Goal: Task Accomplishment & Management: Manage account settings

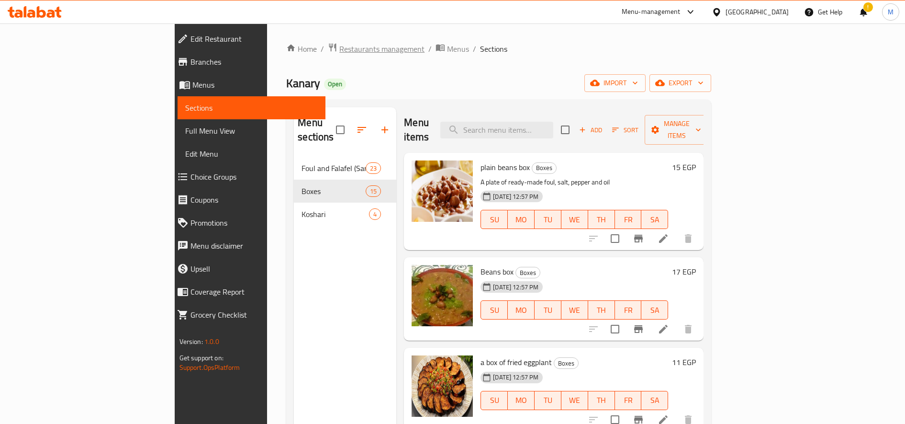
click at [339, 54] on span "Restaurants management" at bounding box center [381, 48] width 85 height 11
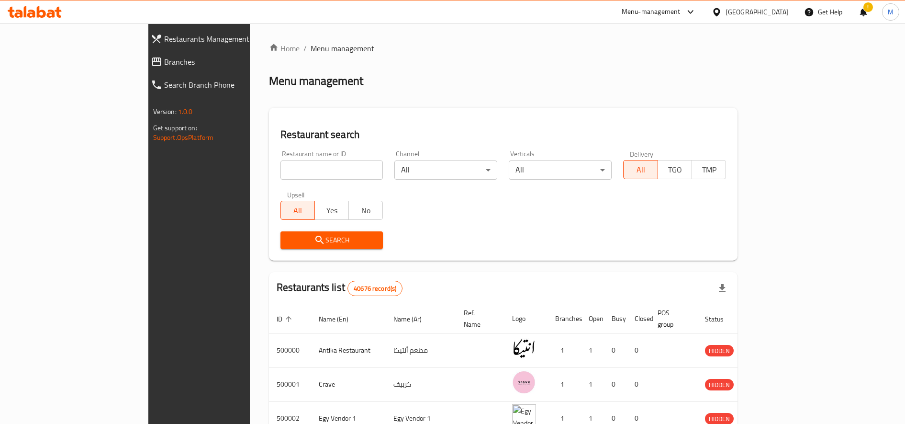
click at [281, 167] on input "search" at bounding box center [331, 169] width 103 height 19
type input "ؤ"
type input "CASATAMORA"
click at [288, 241] on span "Search" at bounding box center [332, 240] width 88 height 12
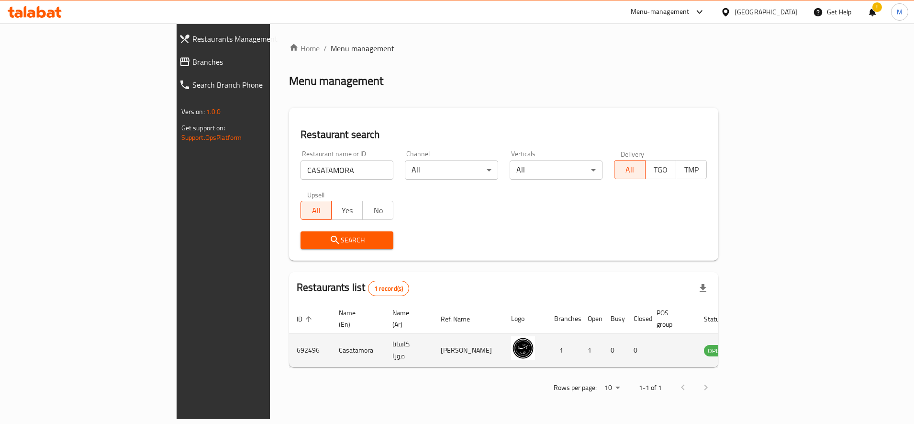
click at [780, 347] on td "enhanced table" at bounding box center [763, 350] width 33 height 34
click at [766, 344] on icon "enhanced table" at bounding box center [759, 349] width 11 height 11
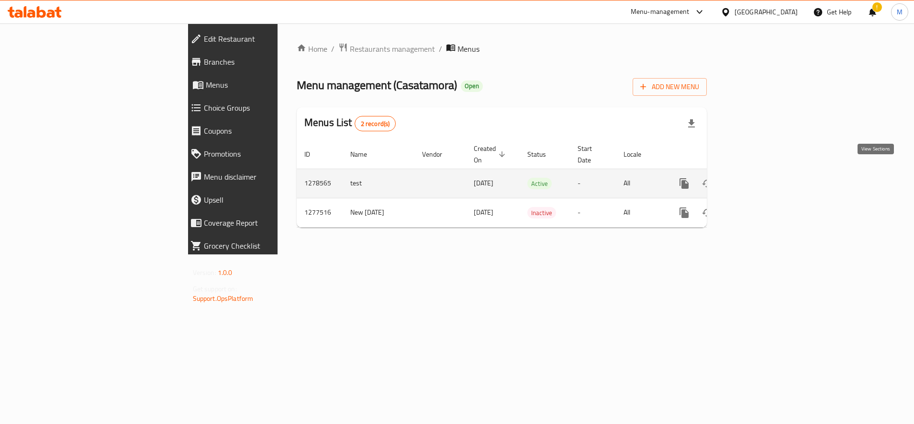
click at [759, 178] on icon "enhanced table" at bounding box center [752, 183] width 11 height 11
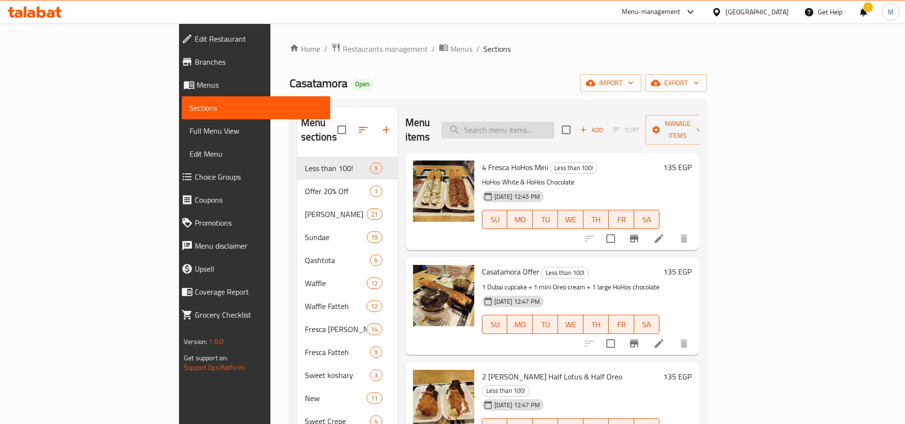
click at [525, 124] on input "search" at bounding box center [497, 130] width 113 height 17
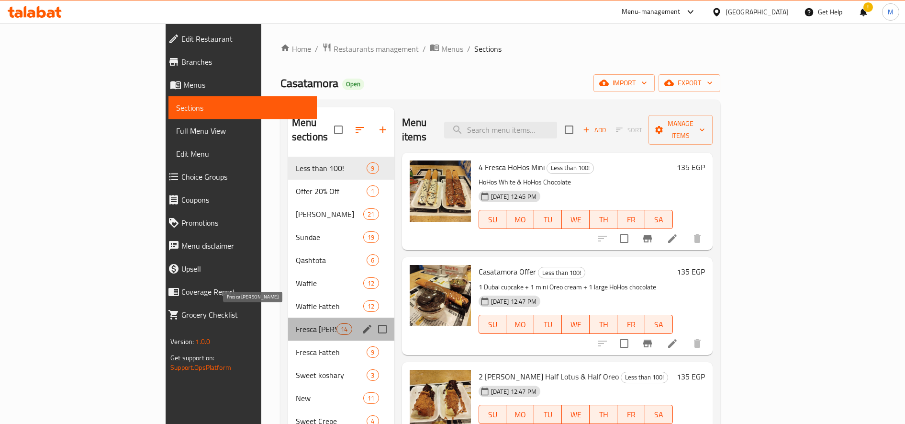
click at [296, 323] on span "Fresca [PERSON_NAME]" at bounding box center [316, 328] width 41 height 11
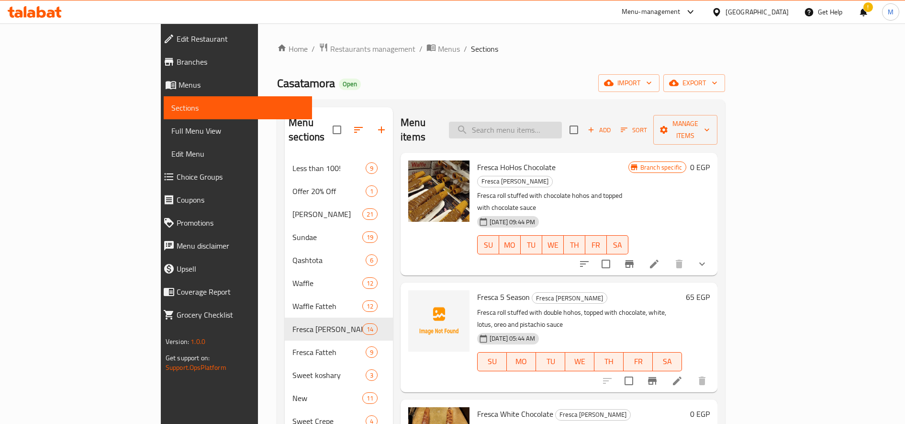
click at [552, 125] on input "search" at bounding box center [505, 130] width 113 height 17
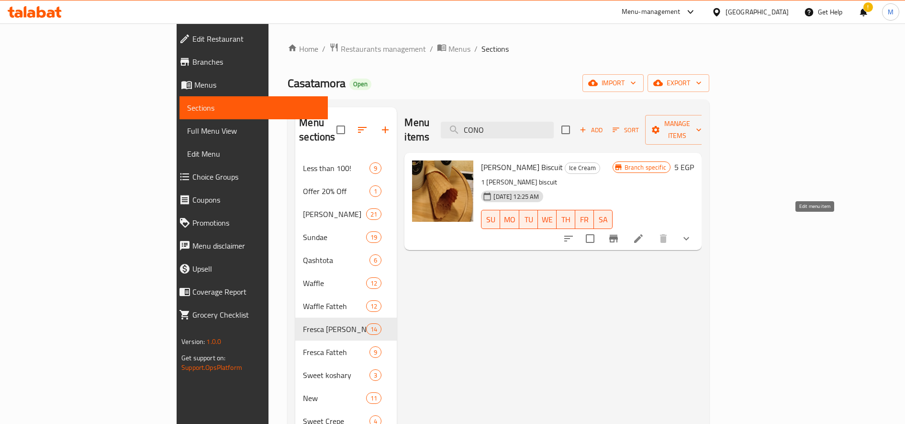
type input "CONO"
click at [643, 234] on icon at bounding box center [638, 238] width 9 height 9
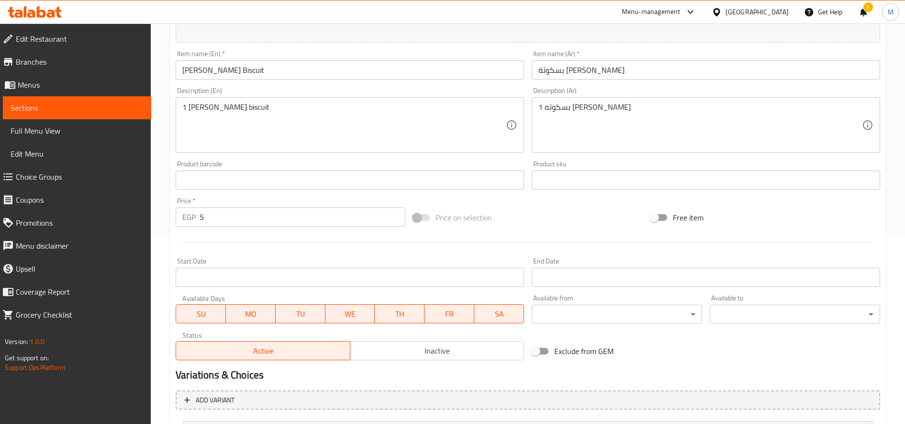
scroll to position [282, 0]
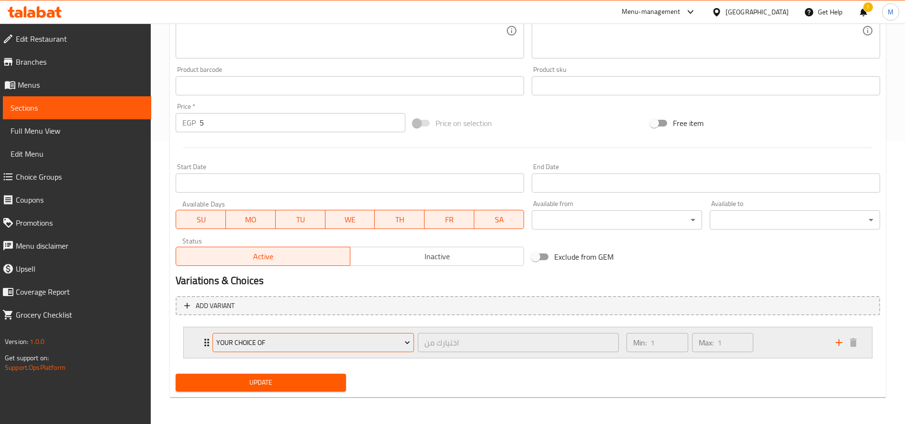
click at [402, 337] on span "Your Choice OF" at bounding box center [313, 342] width 194 height 12
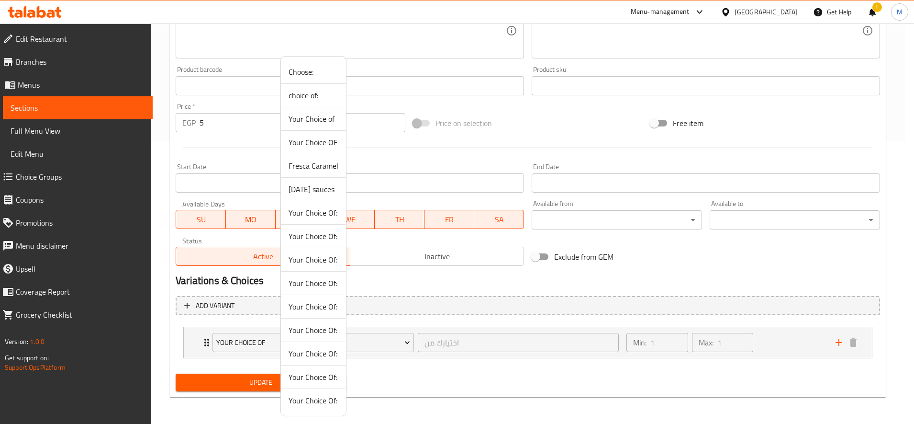
click at [299, 340] on li "Your Choice Of:" at bounding box center [313, 329] width 65 height 23
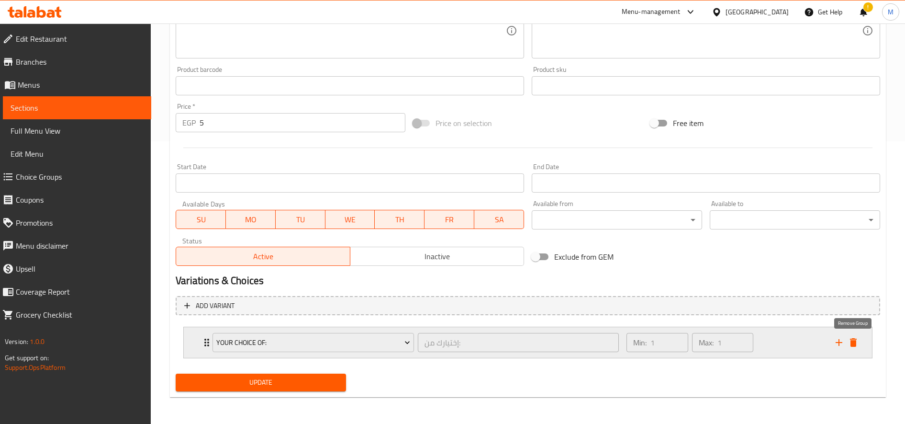
click at [856, 342] on icon "delete" at bounding box center [852, 341] width 11 height 11
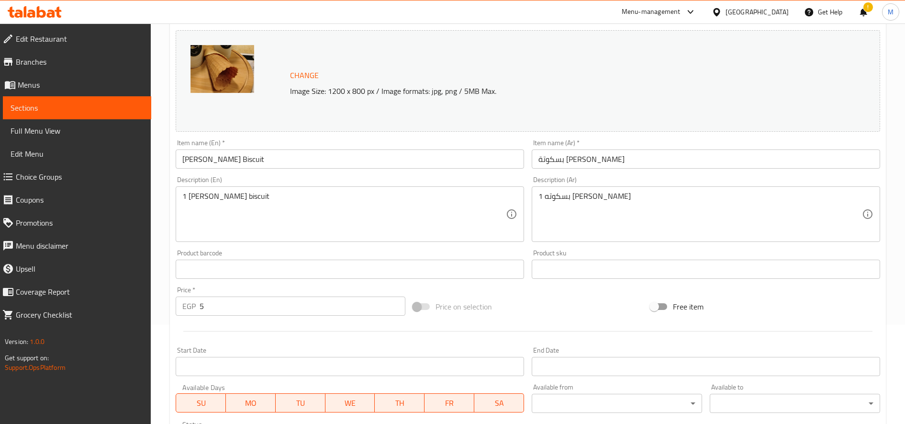
scroll to position [267, 0]
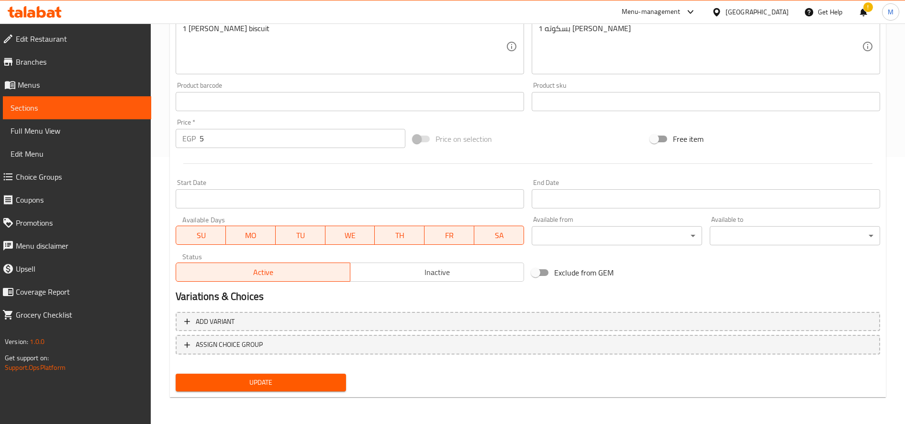
click at [259, 383] on span "Update" at bounding box center [260, 382] width 155 height 12
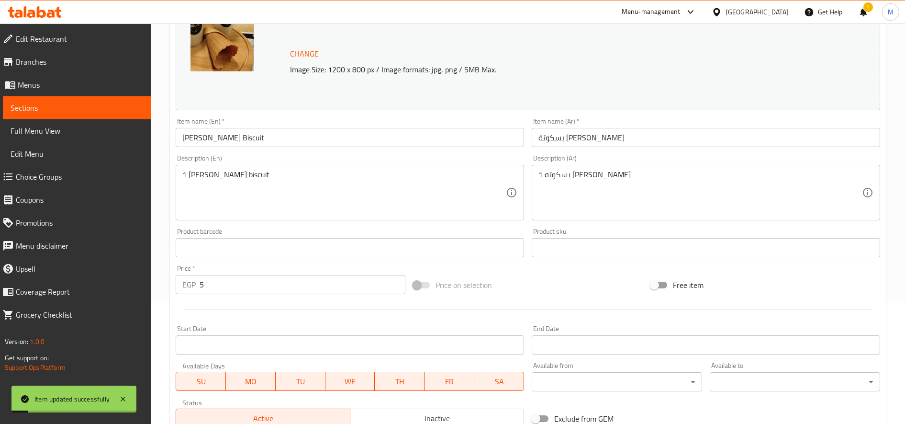
scroll to position [0, 0]
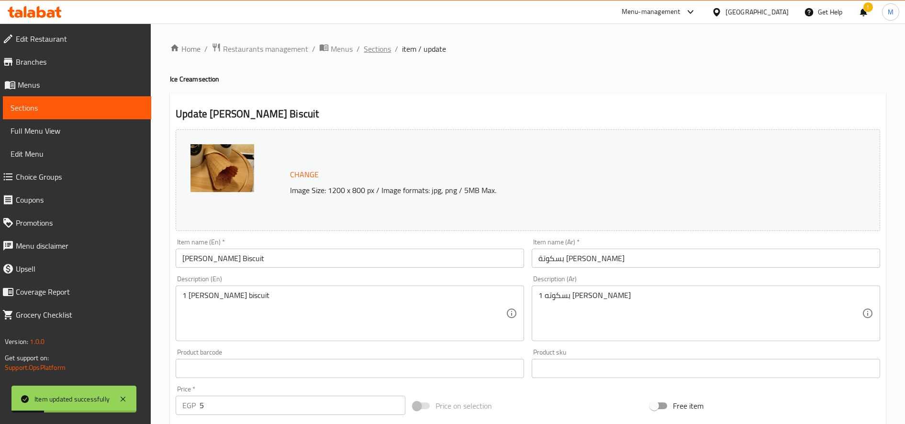
click at [378, 53] on span "Sections" at bounding box center [377, 48] width 27 height 11
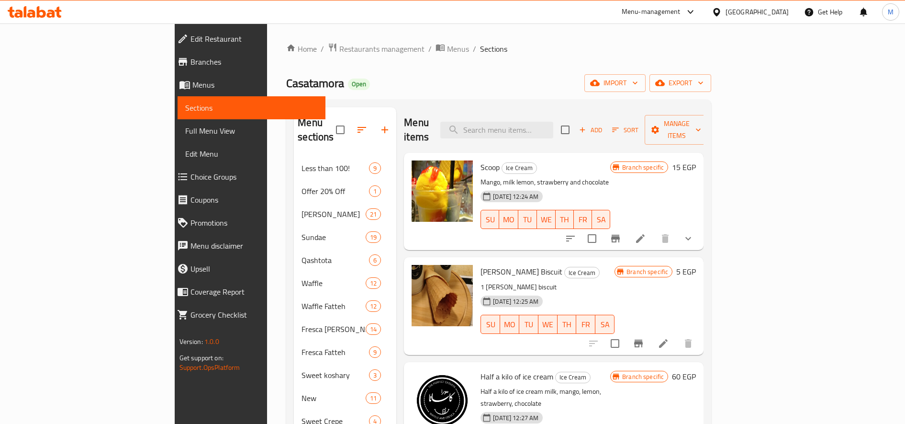
click at [680, 12] on div "Menu-management" at bounding box center [651, 11] width 59 height 11
click at [658, 106] on div "Restaurant-Management" at bounding box center [645, 105] width 75 height 11
